Goal: Task Accomplishment & Management: Use online tool/utility

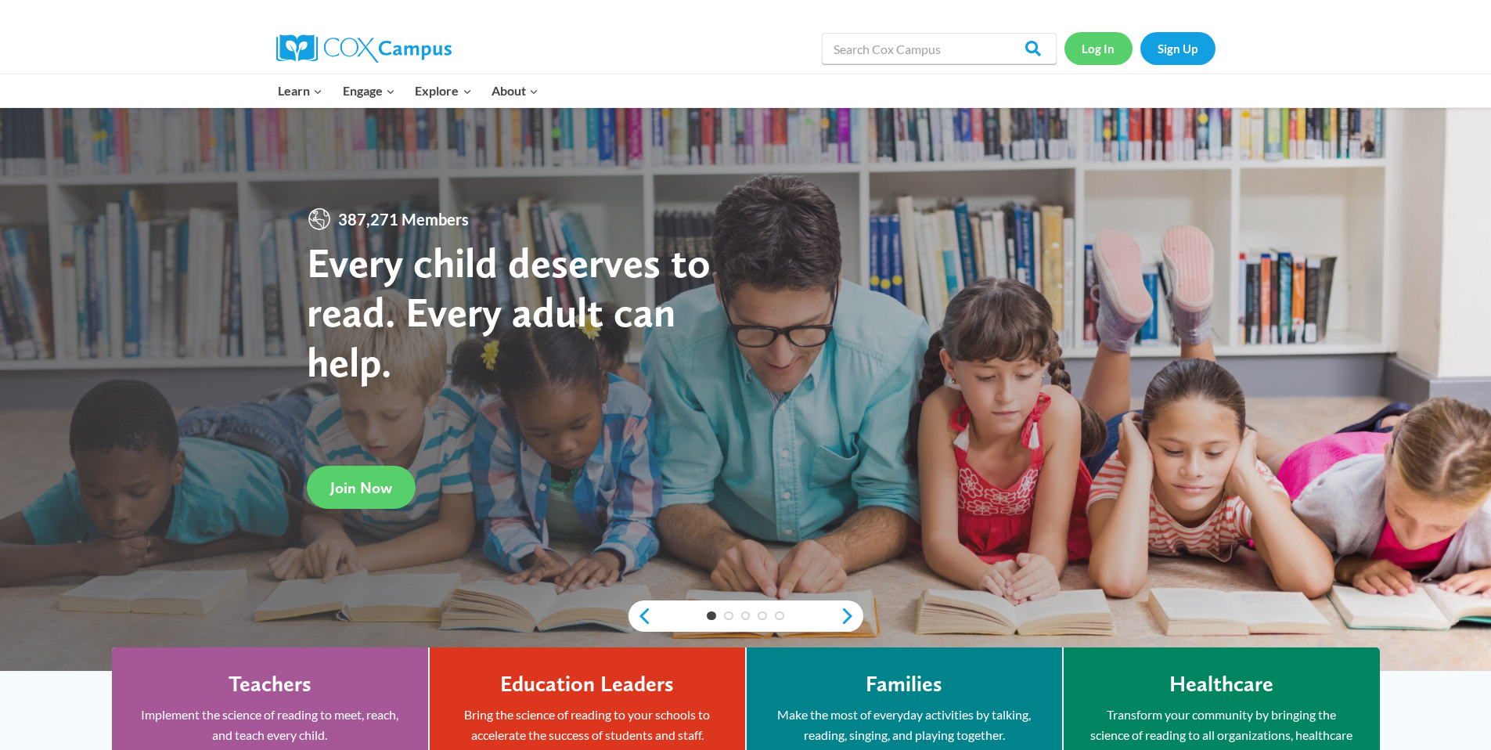
click at [1111, 56] on link "Log In" at bounding box center [1098, 48] width 68 height 32
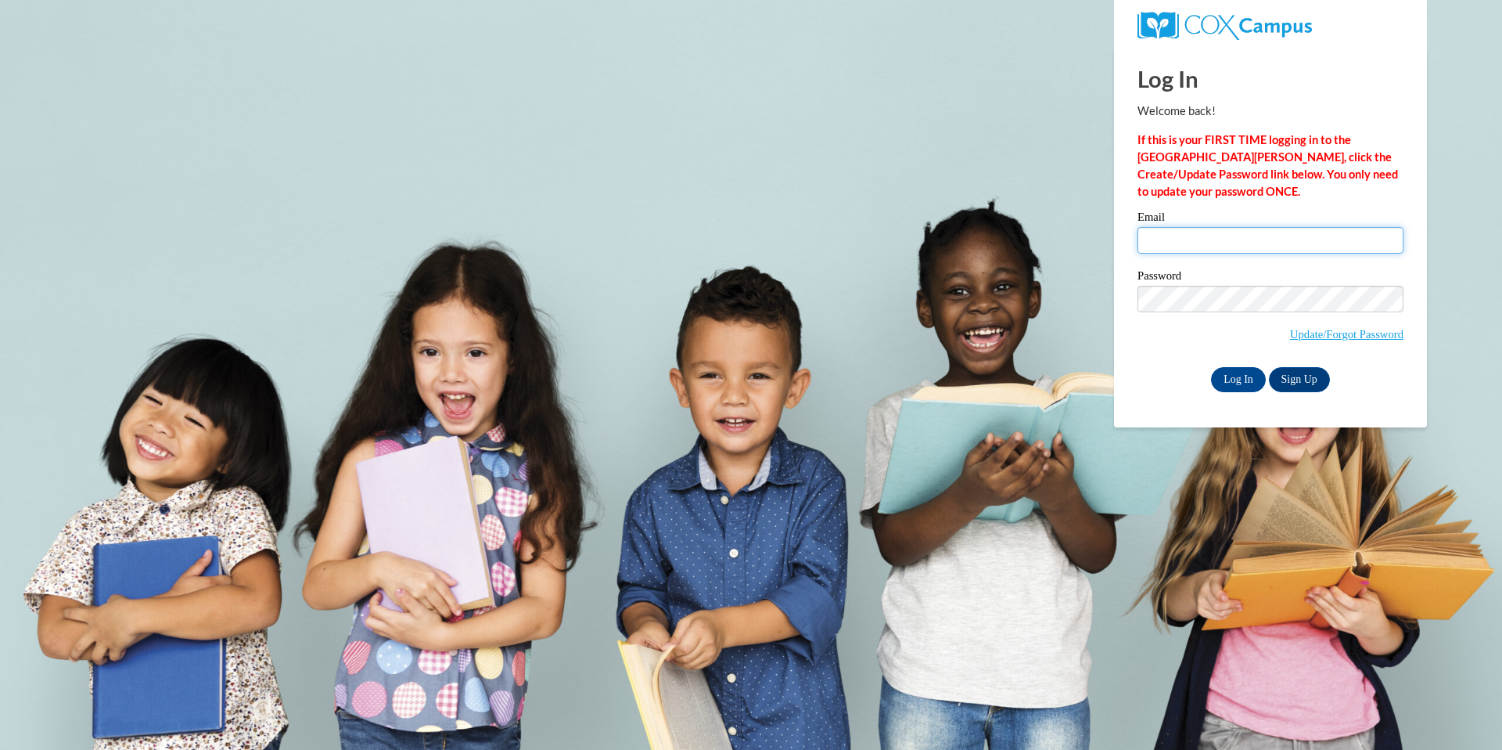
click at [1199, 244] on input "Email" at bounding box center [1271, 240] width 266 height 27
type input "losieka@medford.k12.wi.us"
click at [1256, 383] on input "Log In" at bounding box center [1238, 379] width 55 height 25
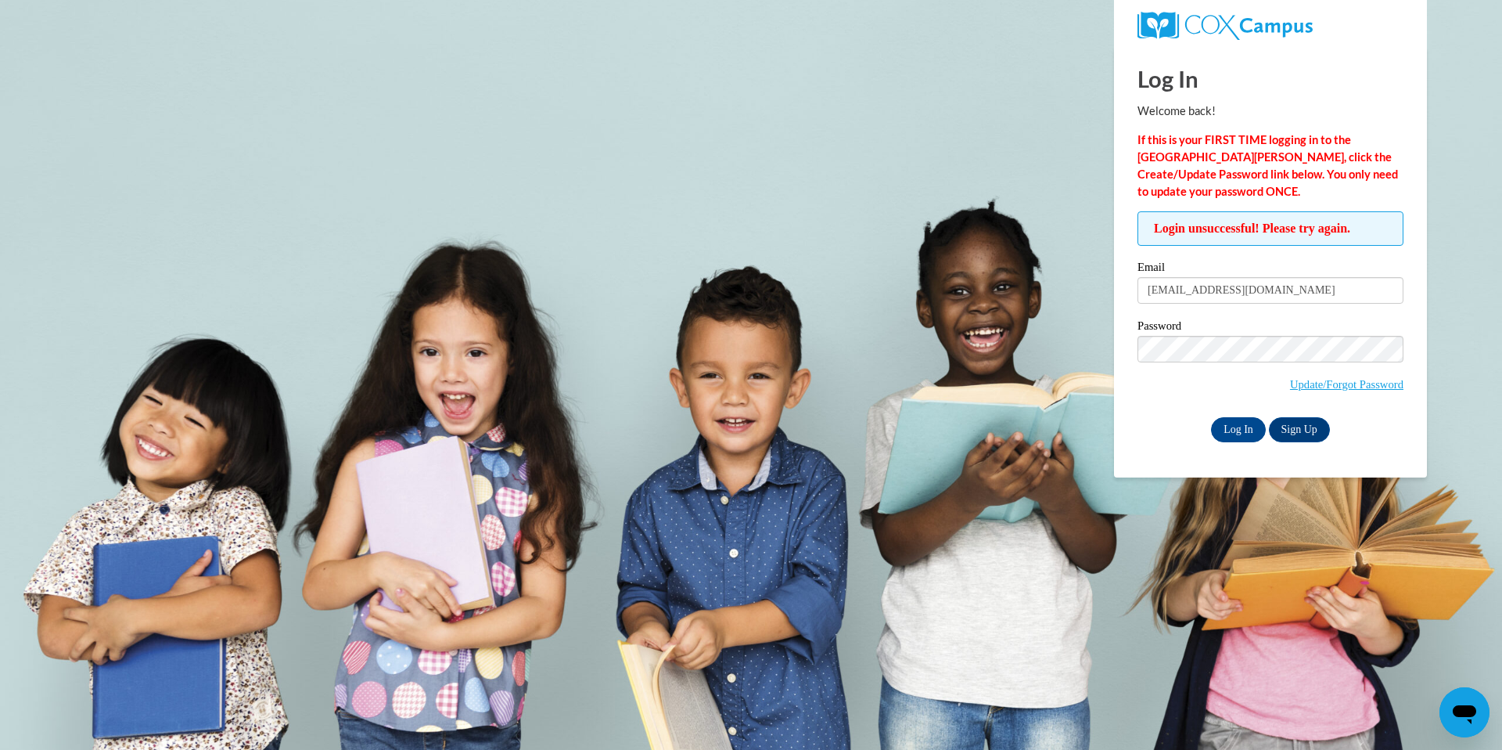
click at [1164, 369] on span "Update/Forgot Password" at bounding box center [1271, 368] width 266 height 65
click at [1211, 417] on input "Log In" at bounding box center [1238, 429] width 55 height 25
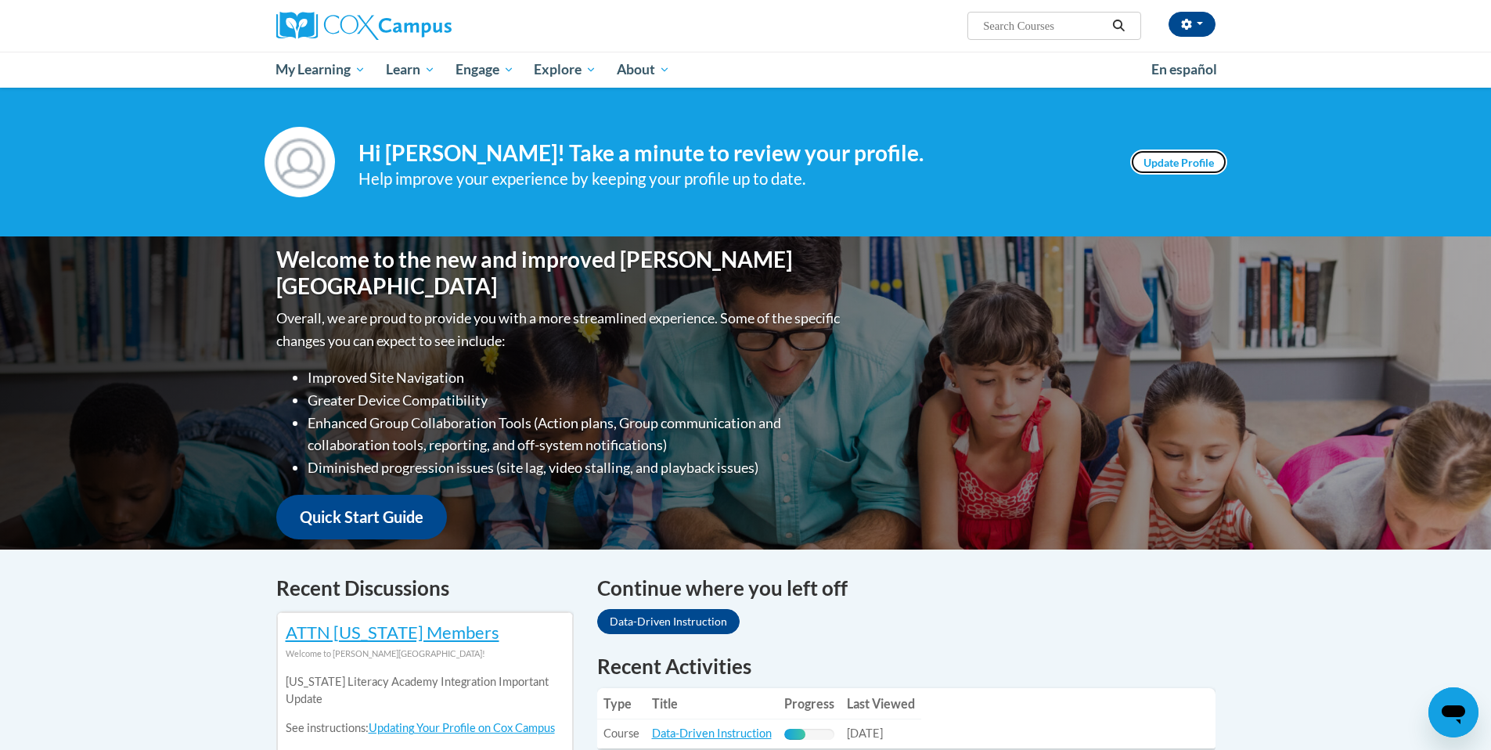
click at [1173, 155] on link "Update Profile" at bounding box center [1178, 161] width 97 height 25
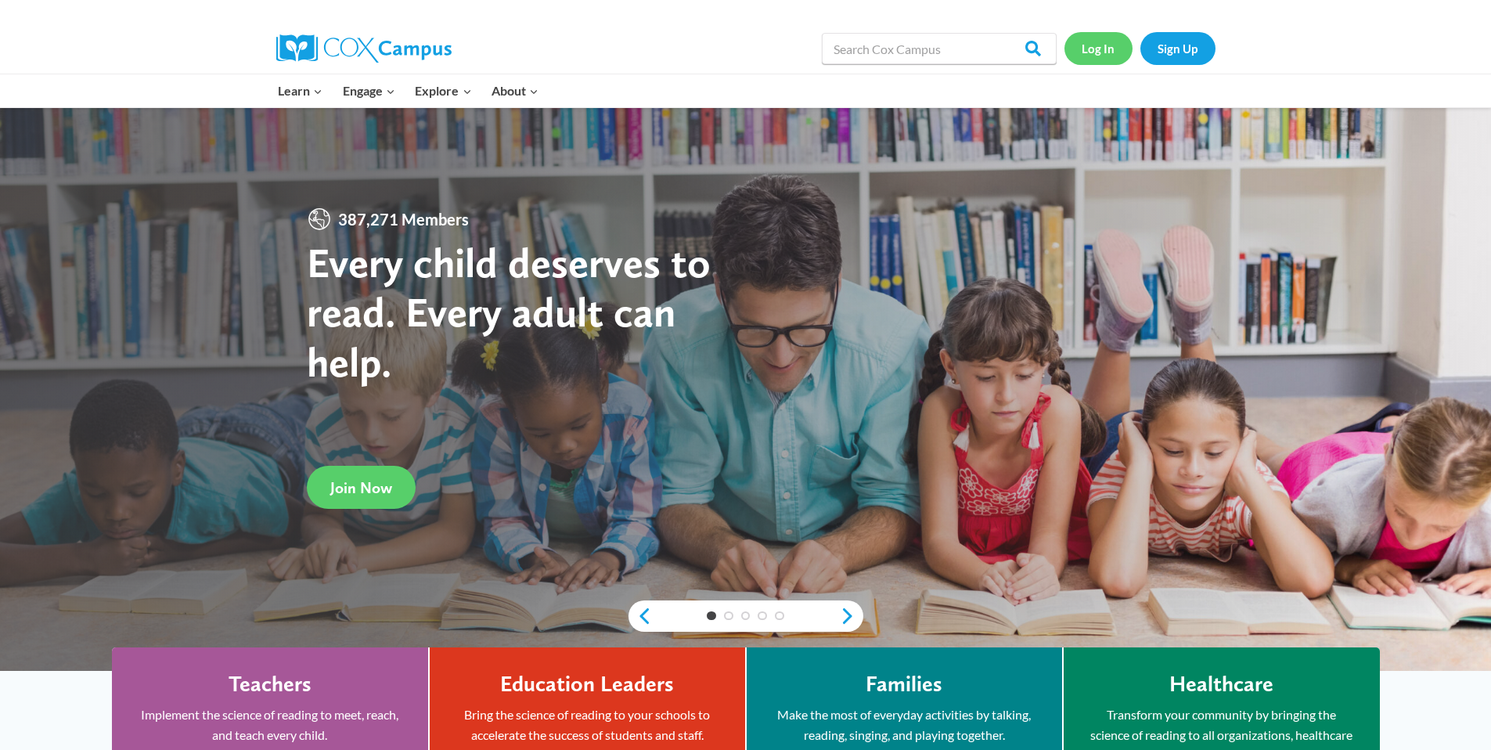
click at [1102, 51] on link "Log In" at bounding box center [1098, 48] width 68 height 32
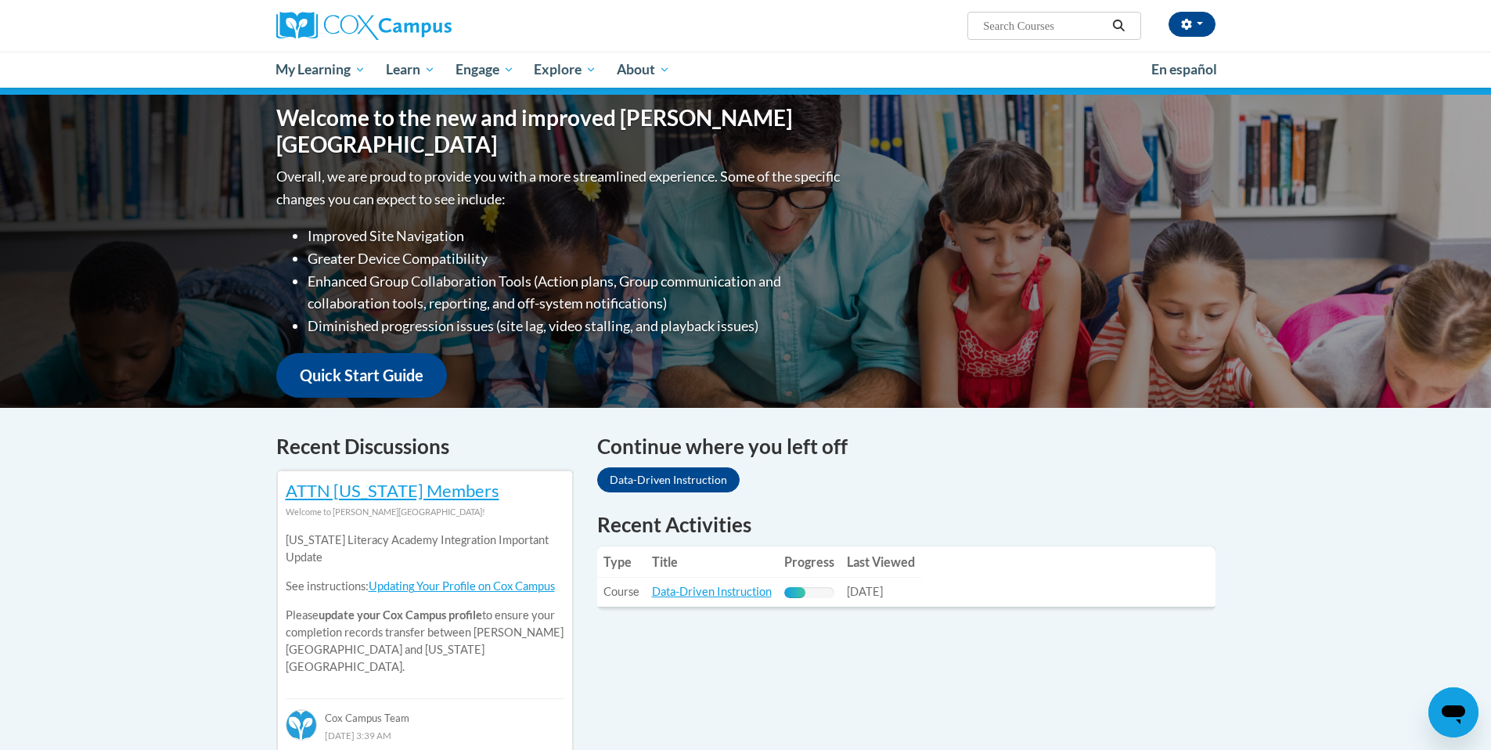
scroll to position [156, 0]
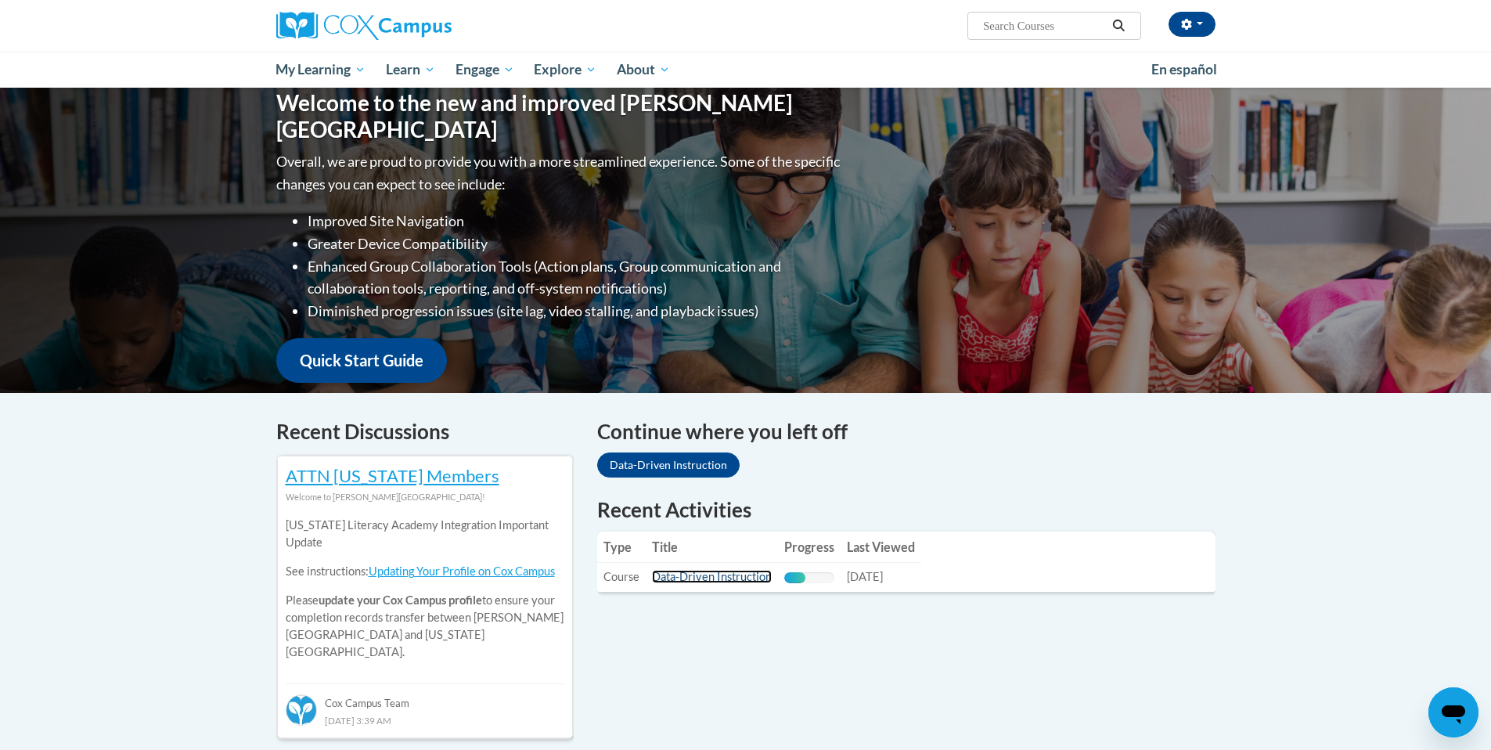
click at [757, 571] on link "Data-Driven Instruction" at bounding box center [712, 576] width 120 height 13
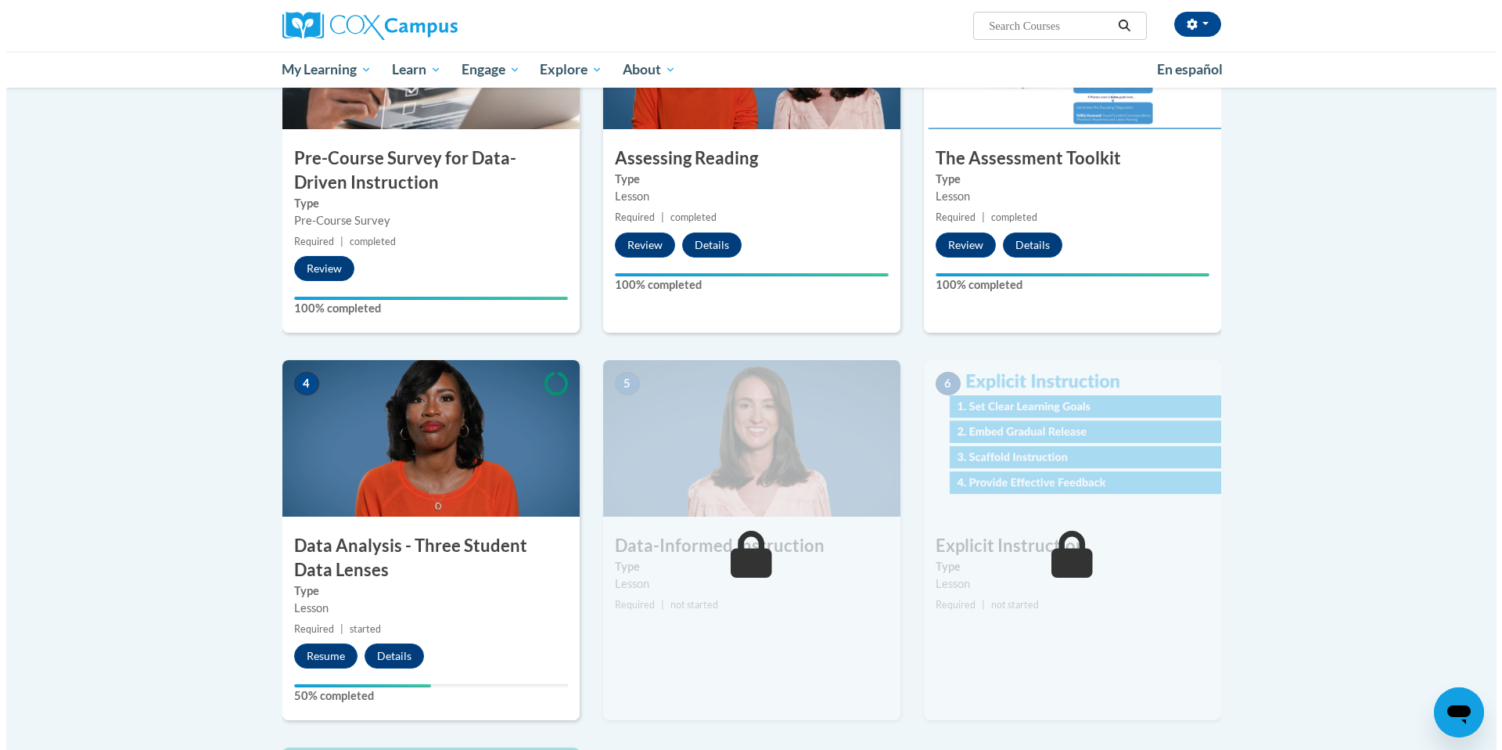
scroll to position [439, 0]
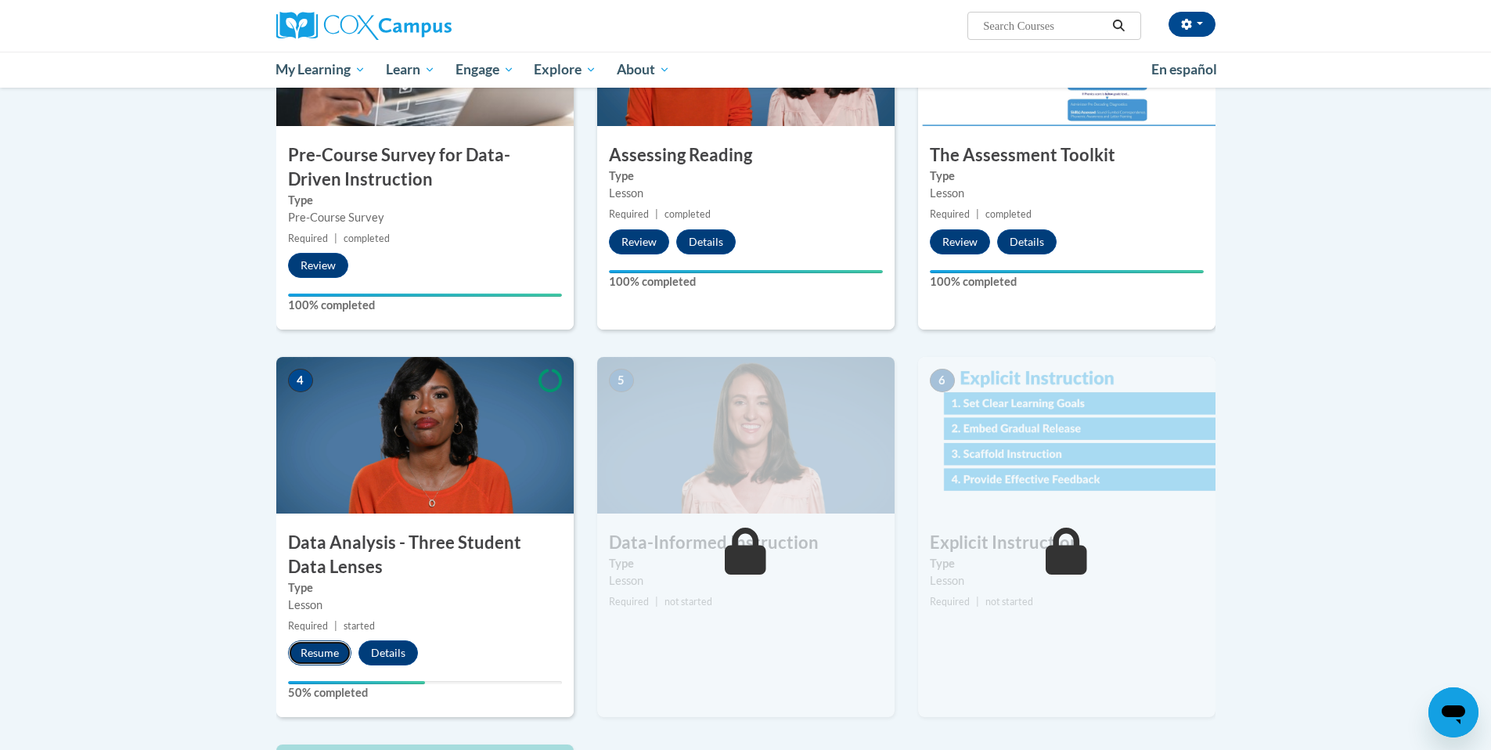
click at [325, 651] on button "Resume" at bounding box center [319, 652] width 63 height 25
